Goal: Task Accomplishment & Management: Use online tool/utility

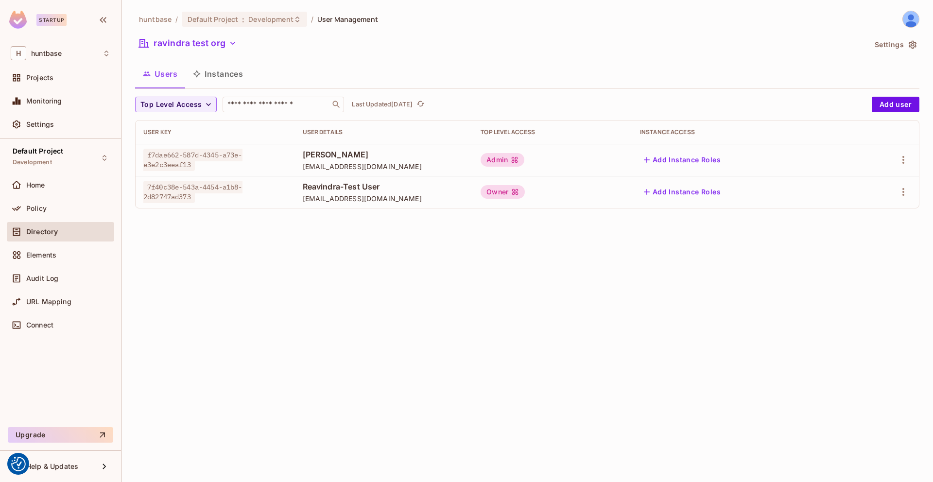
click at [49, 230] on span "Directory" at bounding box center [42, 232] width 32 height 8
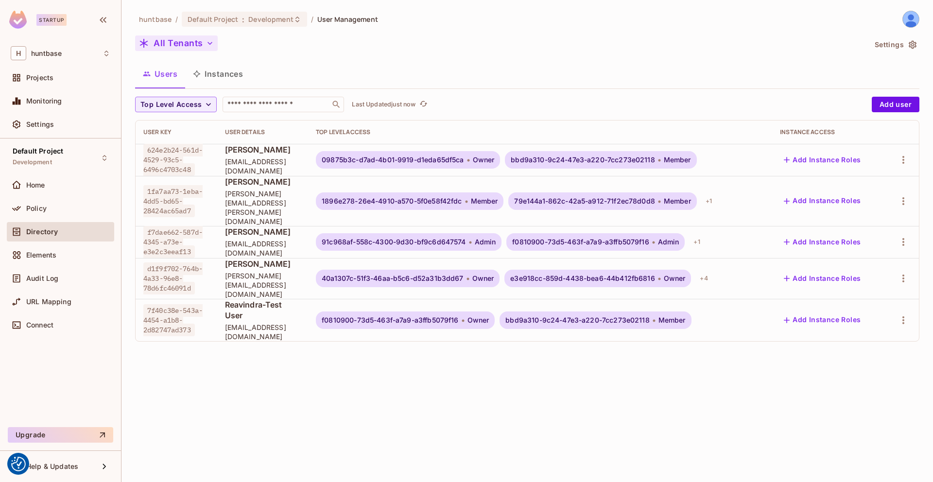
click at [178, 49] on button "All Tenants" at bounding box center [176, 43] width 83 height 16
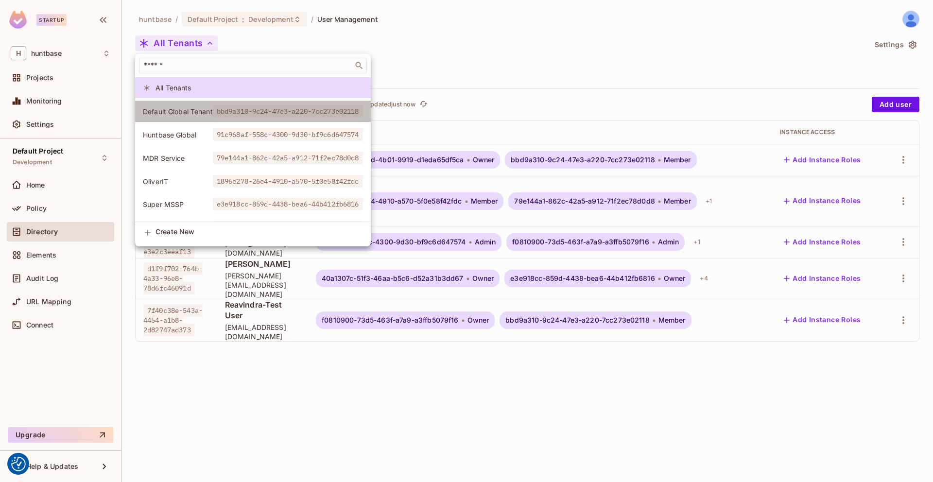
click at [184, 113] on span "Default Global Tenant" at bounding box center [178, 111] width 70 height 9
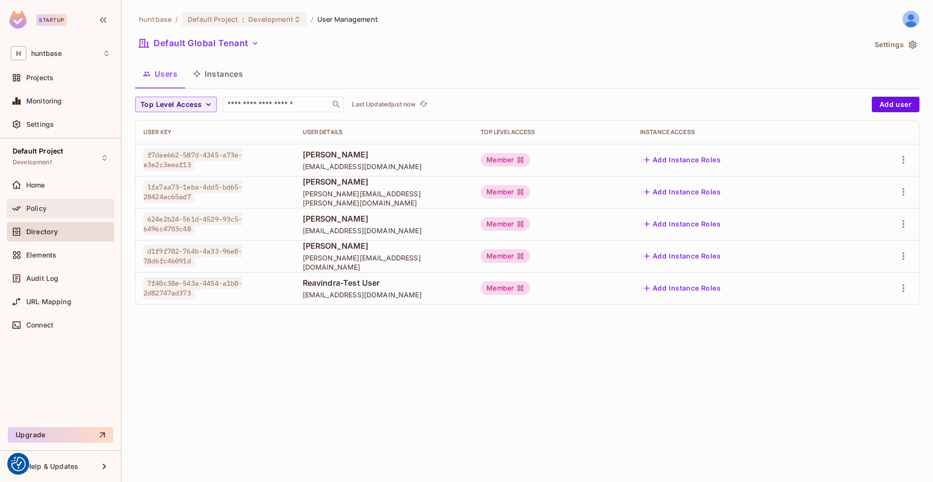
click at [51, 205] on div "Policy" at bounding box center [68, 209] width 84 height 8
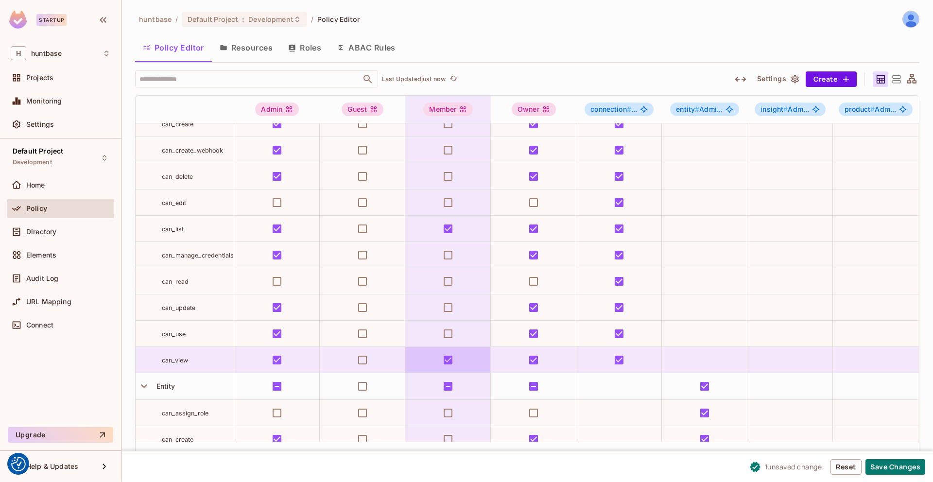
scroll to position [67, 0]
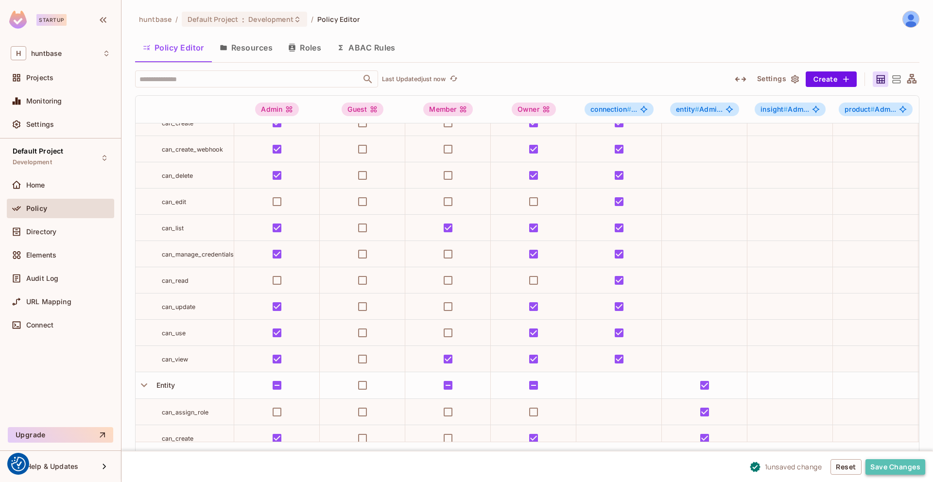
click at [891, 465] on button "Save Changes" at bounding box center [896, 467] width 60 height 16
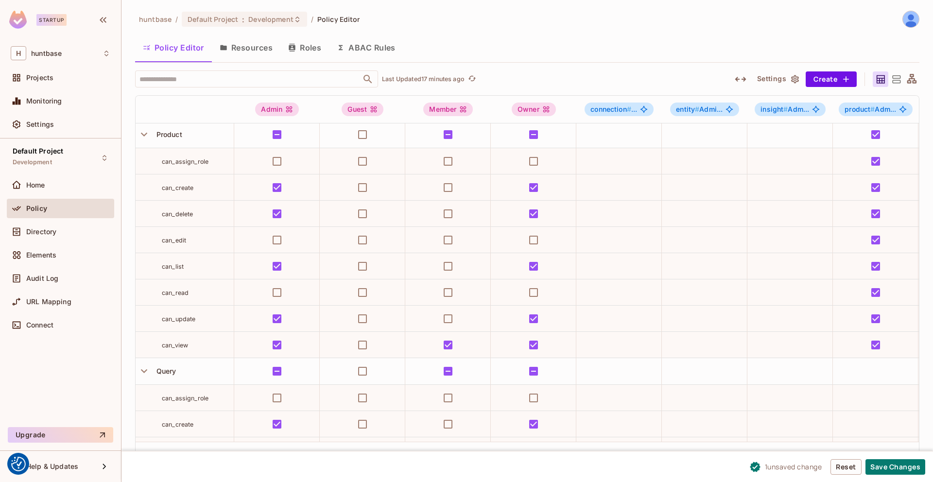
scroll to position [792, 0]
click at [51, 240] on div "Directory" at bounding box center [60, 231] width 107 height 19
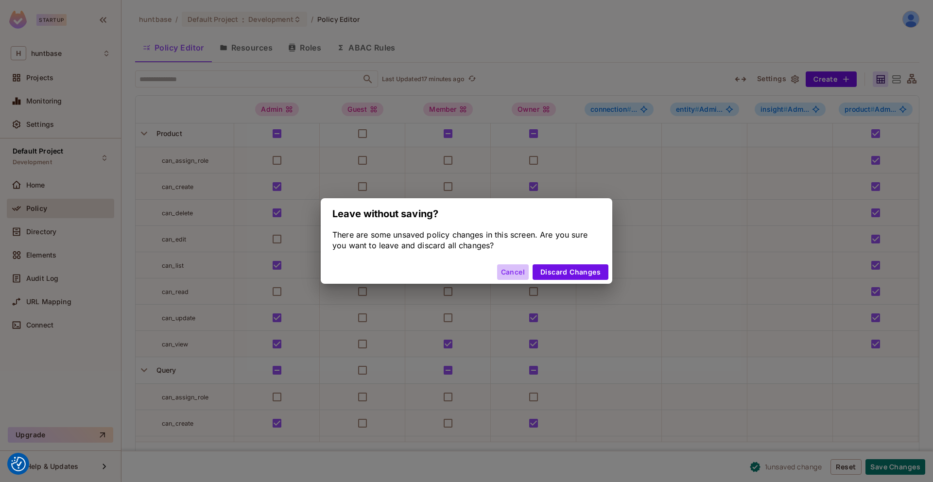
click at [512, 270] on button "Cancel" at bounding box center [513, 272] width 32 height 16
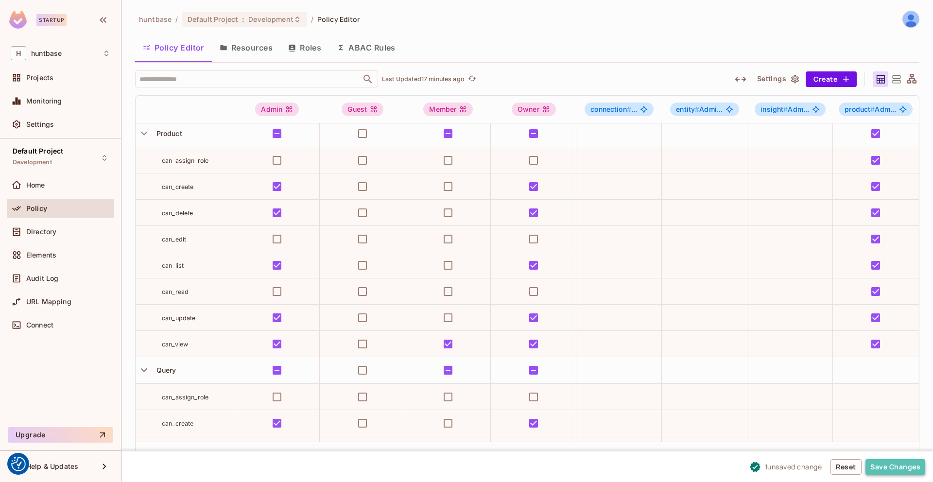
click at [886, 466] on button "Save Changes" at bounding box center [896, 467] width 60 height 16
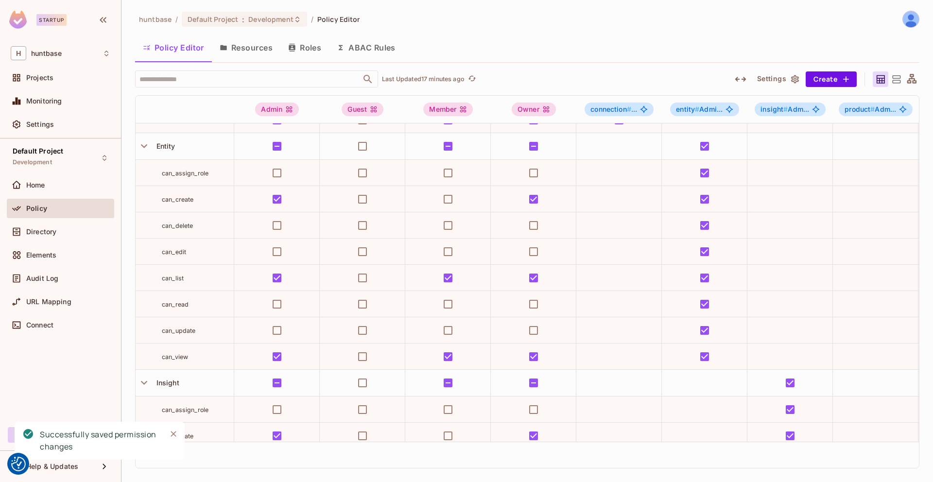
scroll to position [600, 0]
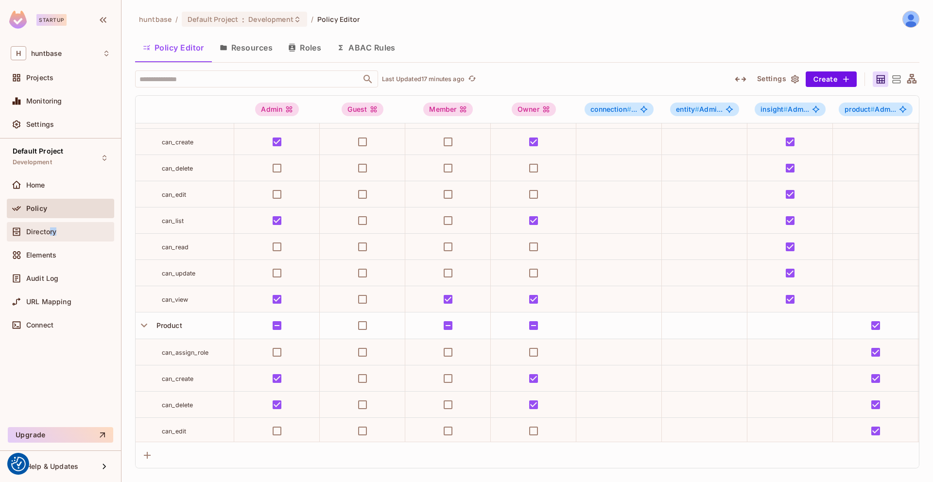
click at [50, 235] on div "Directory" at bounding box center [61, 232] width 100 height 12
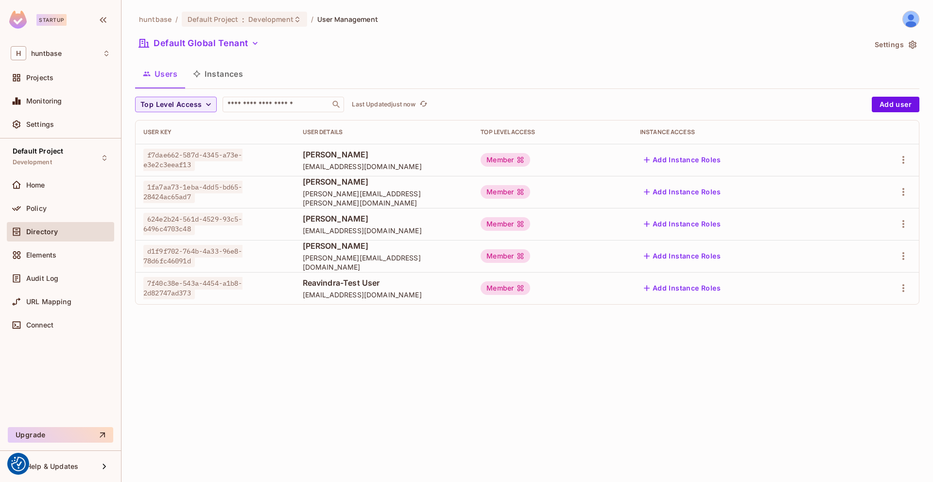
click at [221, 70] on button "Instances" at bounding box center [218, 74] width 66 height 24
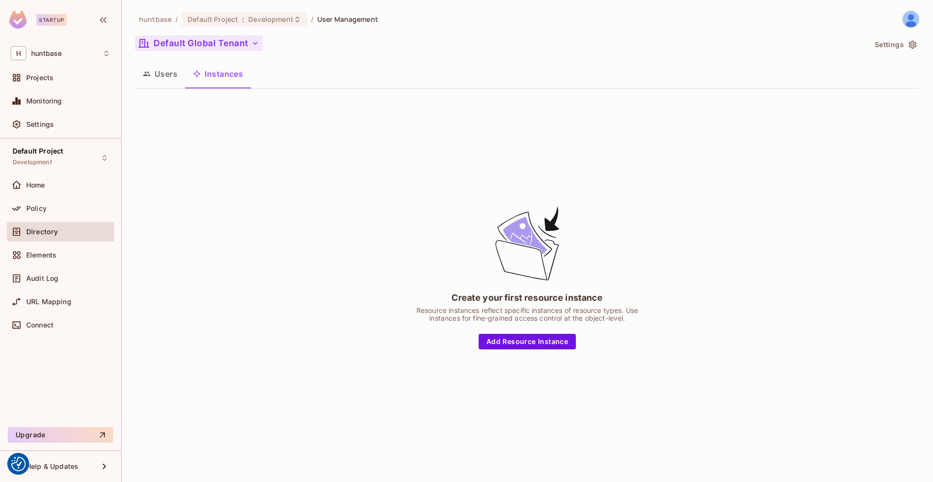
click at [229, 40] on button "Default Global Tenant" at bounding box center [199, 43] width 128 height 16
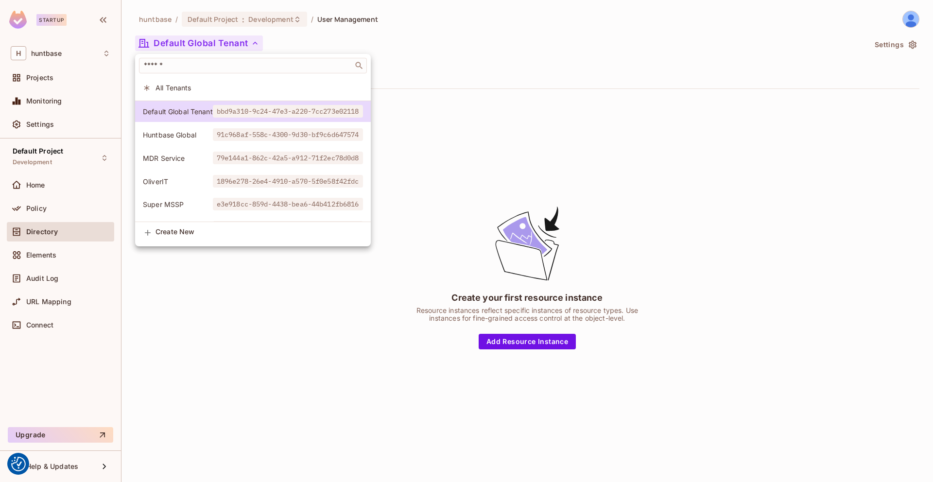
click at [205, 91] on span "All Tenants" at bounding box center [260, 87] width 208 height 9
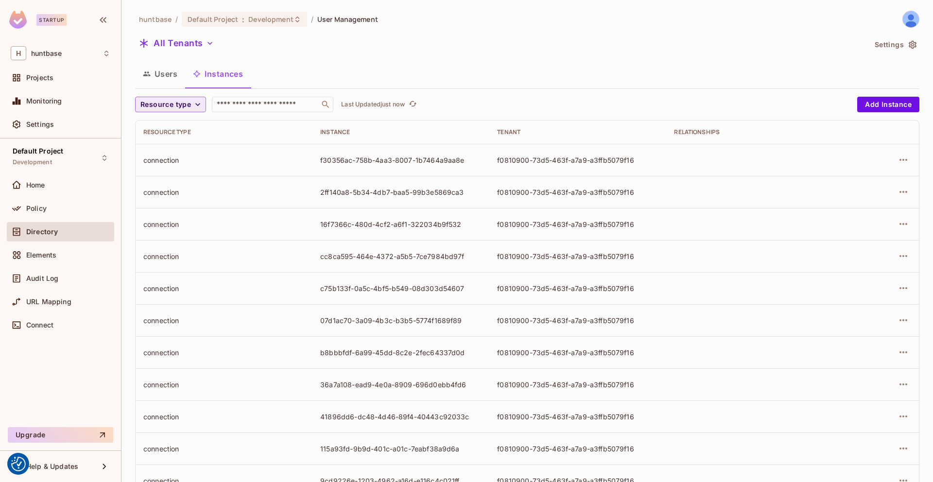
click at [171, 108] on span "Resource type" at bounding box center [165, 105] width 51 height 12
click at [166, 234] on span "Product" at bounding box center [161, 231] width 36 height 9
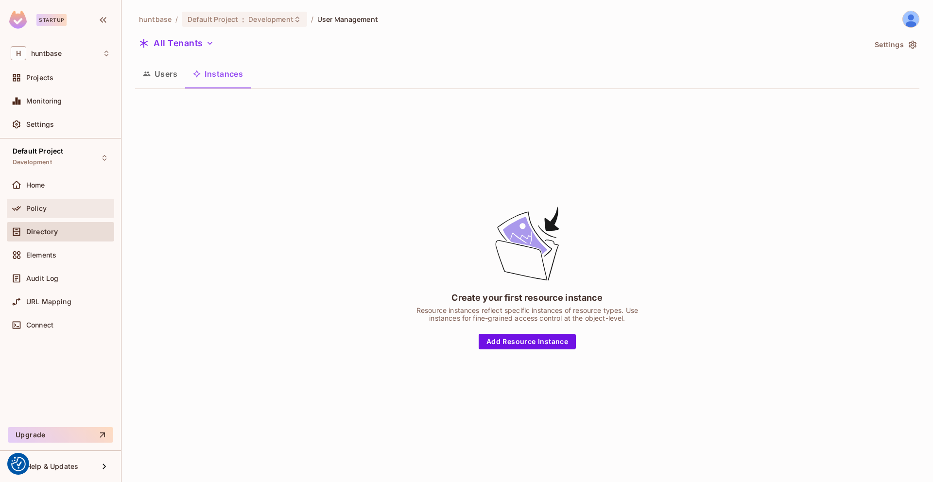
click at [51, 212] on div "Policy" at bounding box center [61, 209] width 100 height 12
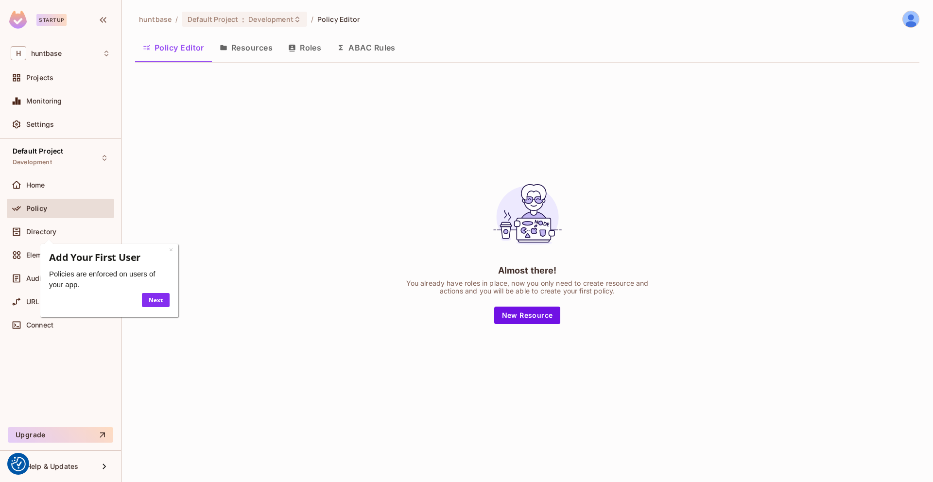
click at [241, 50] on button "Resources" at bounding box center [246, 47] width 69 height 24
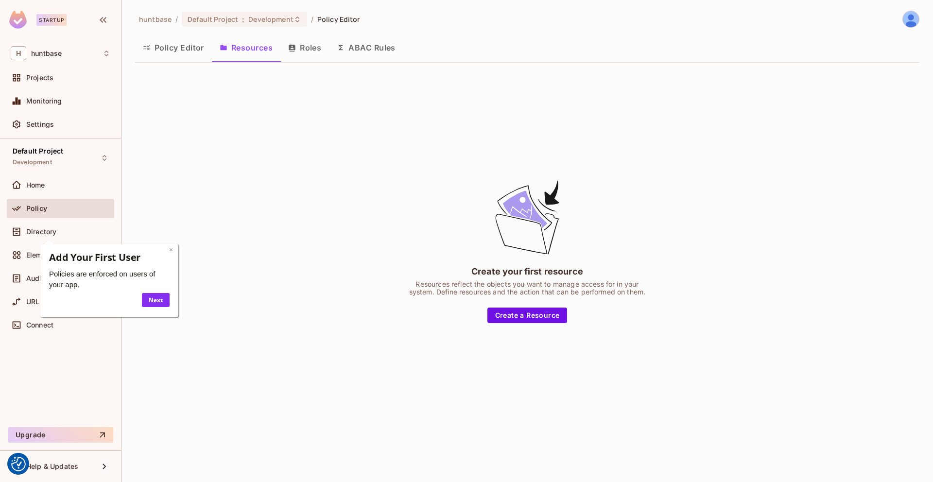
click at [169, 250] on link "×" at bounding box center [171, 249] width 4 height 9
click at [182, 51] on button "Policy Editor" at bounding box center [173, 47] width 77 height 24
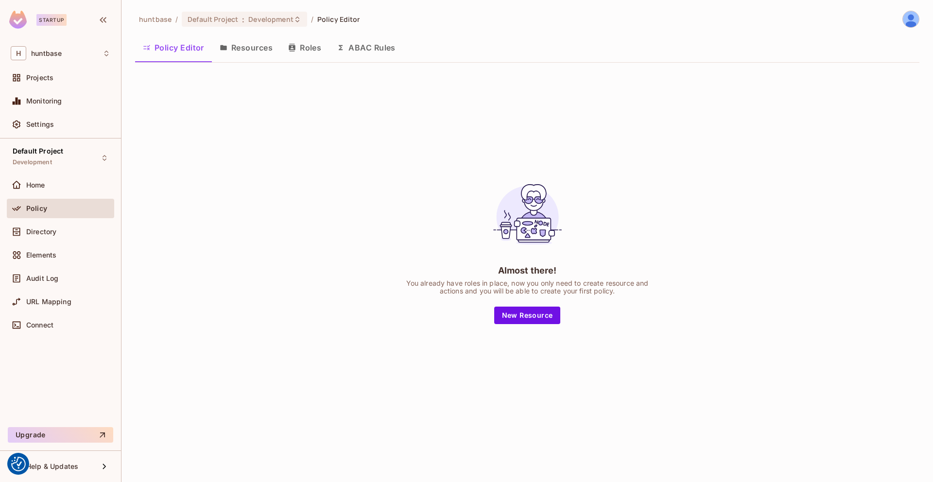
click at [245, 50] on button "Resources" at bounding box center [246, 47] width 69 height 24
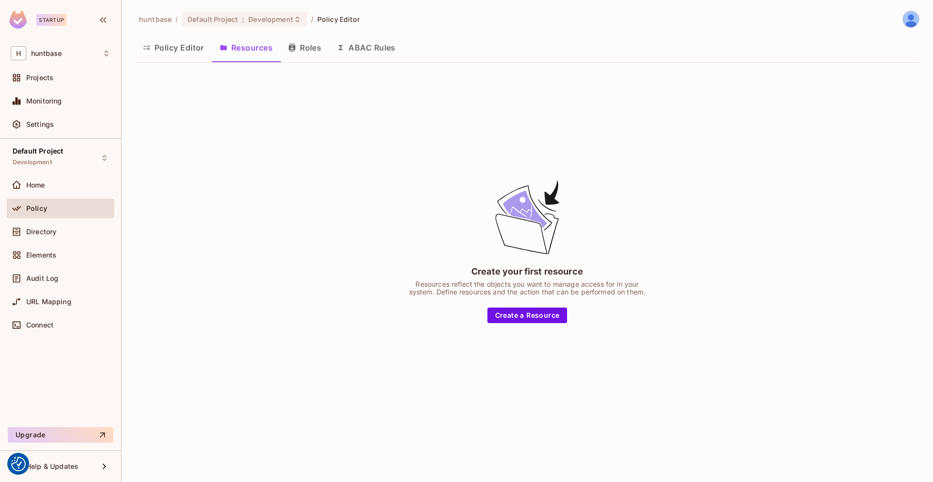
click at [314, 53] on button "Roles" at bounding box center [304, 47] width 49 height 24
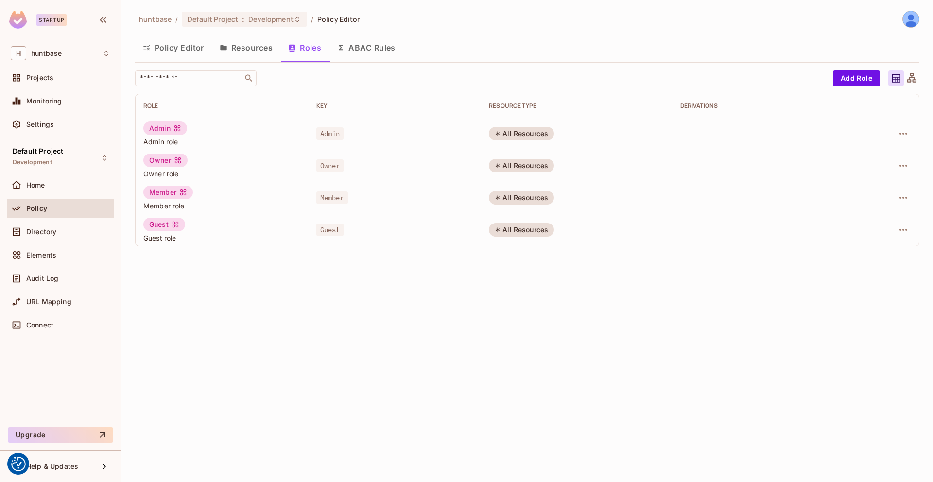
click at [262, 35] on button "Resources" at bounding box center [246, 47] width 69 height 24
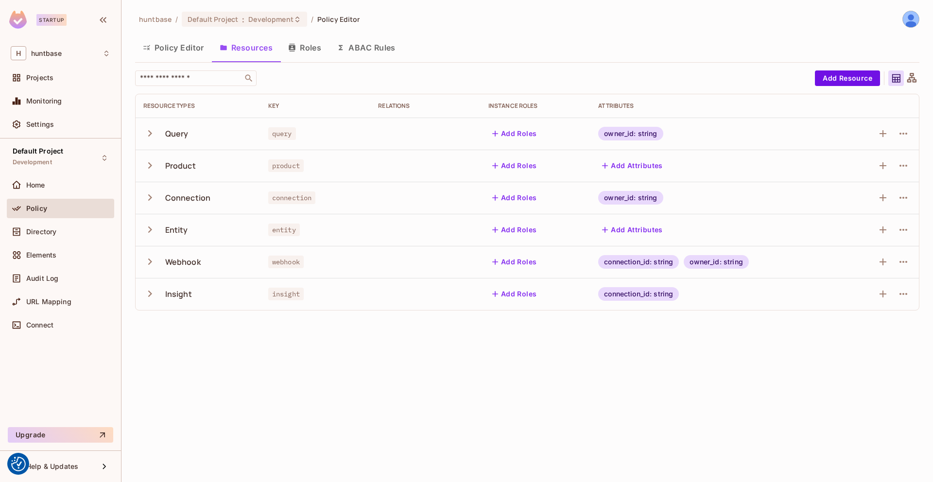
click at [309, 52] on button "Roles" at bounding box center [304, 47] width 49 height 24
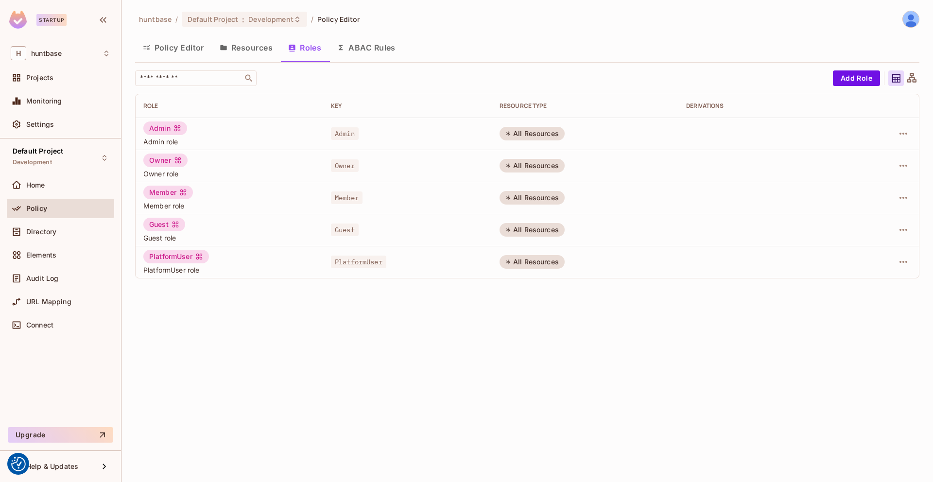
click at [237, 46] on button "Resources" at bounding box center [246, 47] width 69 height 24
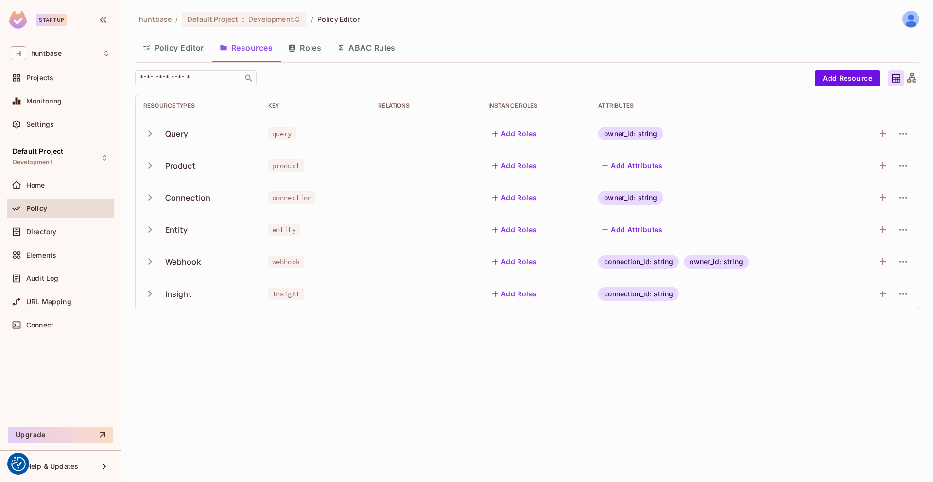
click at [176, 49] on button "Policy Editor" at bounding box center [173, 47] width 77 height 24
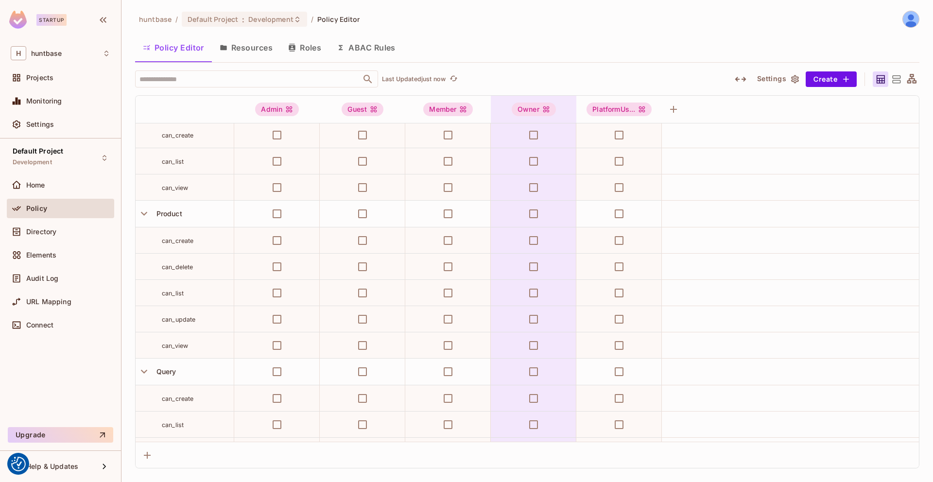
scroll to position [551, 0]
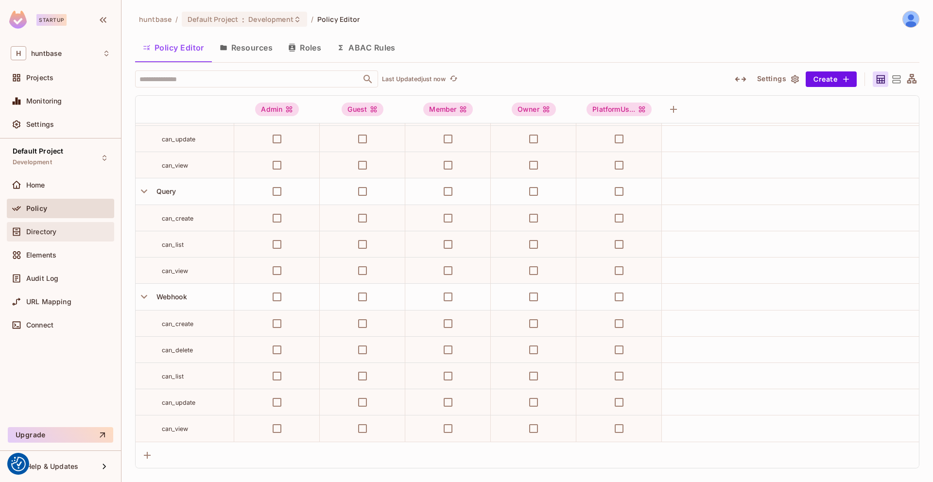
click at [52, 228] on span "Directory" at bounding box center [41, 232] width 30 height 8
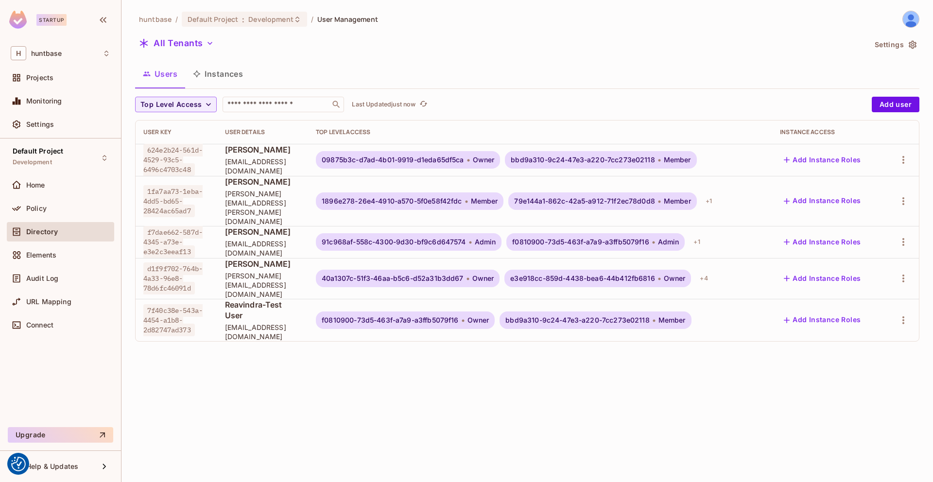
click at [234, 76] on button "Instances" at bounding box center [218, 74] width 66 height 24
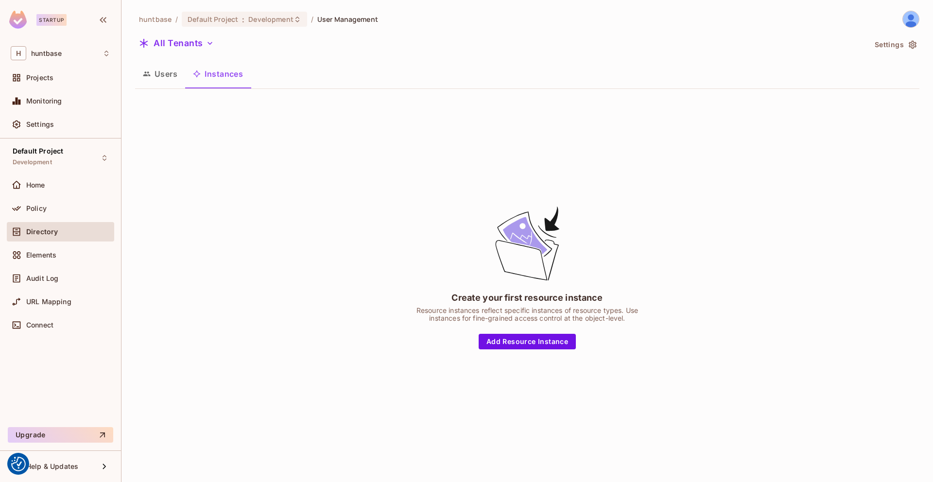
click at [170, 70] on button "Users" at bounding box center [160, 74] width 50 height 24
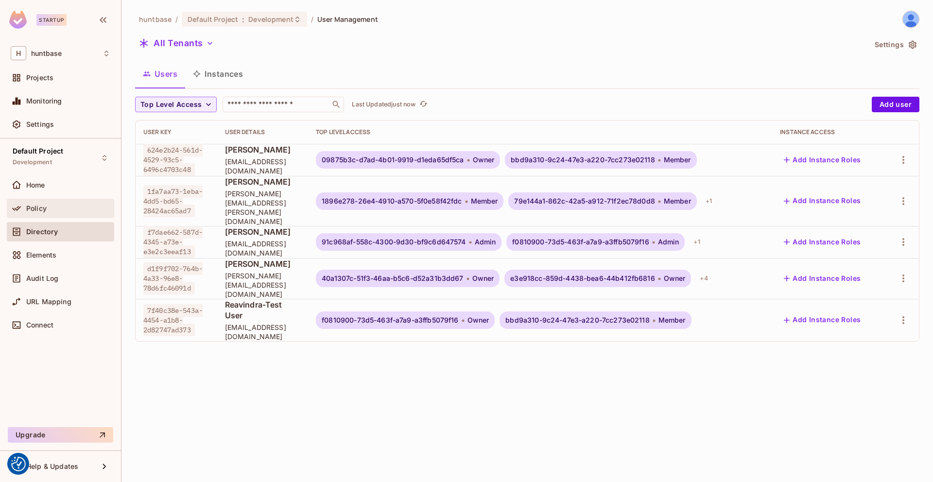
click at [48, 206] on div "Policy" at bounding box center [68, 209] width 84 height 8
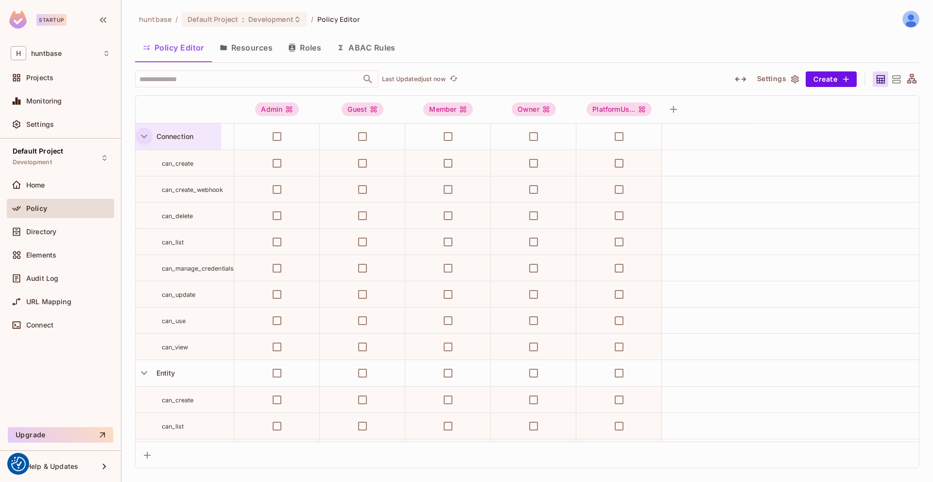
click at [144, 140] on icon "button" at bounding box center [144, 136] width 13 height 13
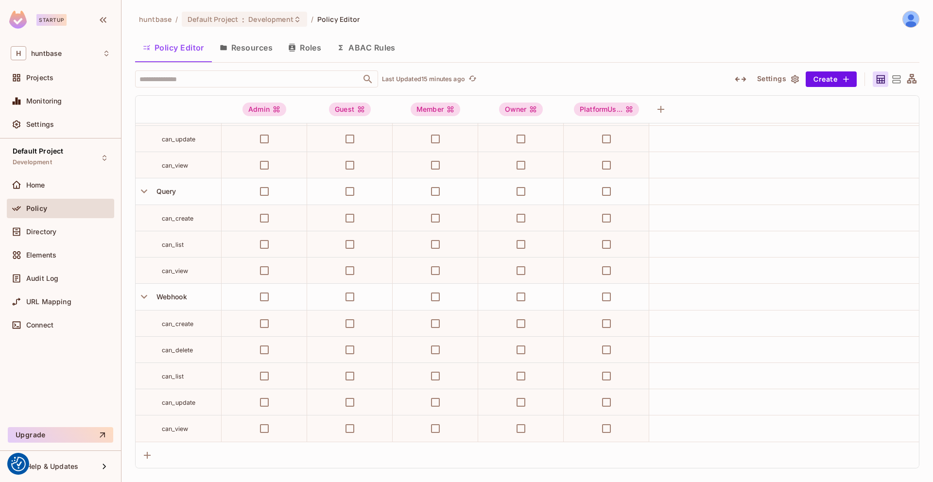
scroll to position [341, 0]
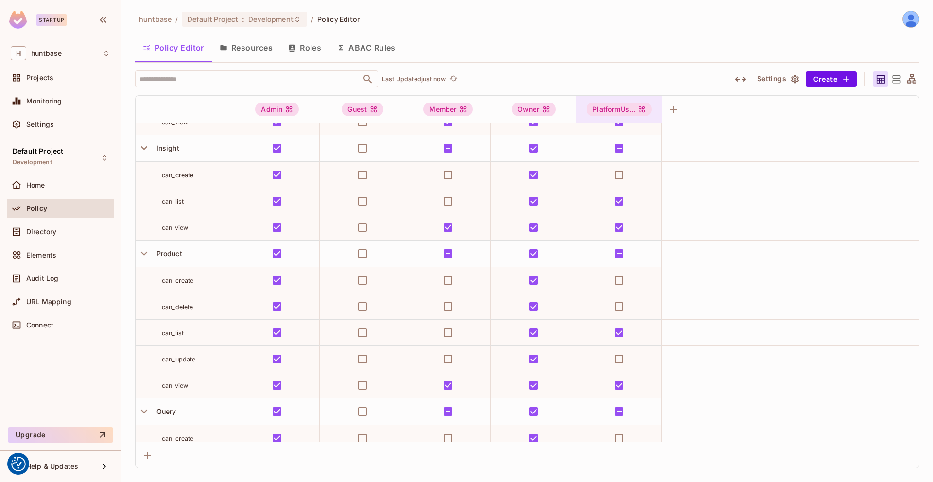
scroll to position [551, 0]
